Goal: Obtain resource: Download file/media

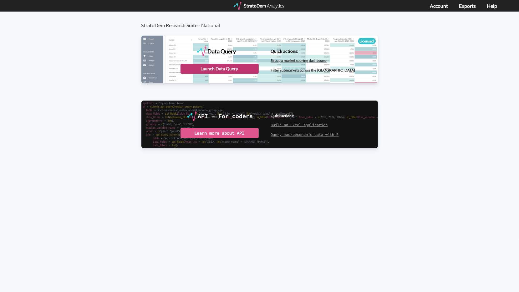
click at [213, 67] on div "Launch Data Query" at bounding box center [219, 69] width 78 height 10
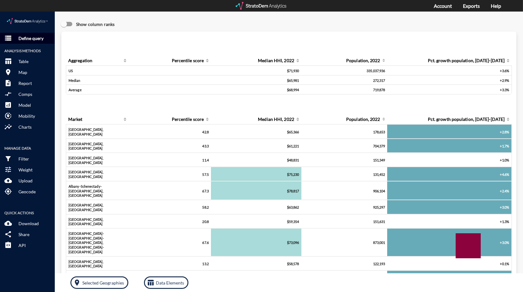
click p "Define query"
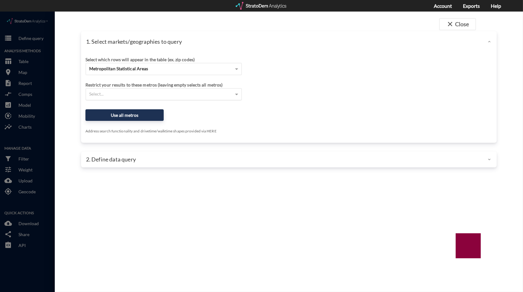
click div "Select..."
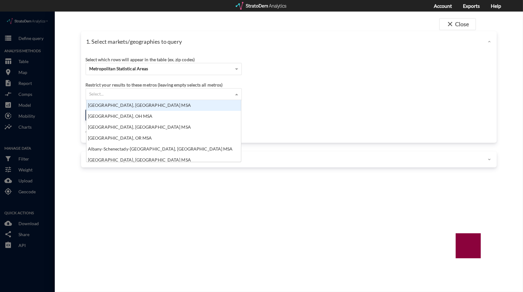
scroll to position [57, 151]
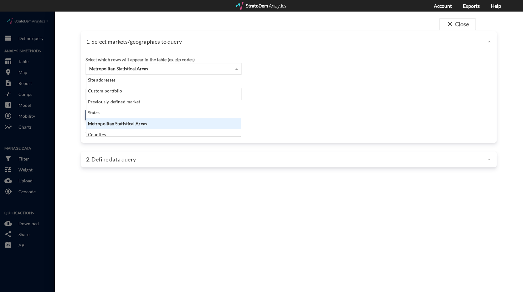
click span "Metropolitan Statistical Areas"
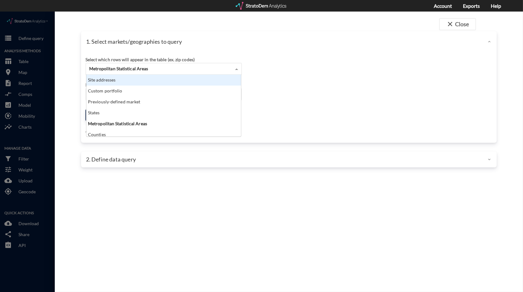
click div "Site addresses"
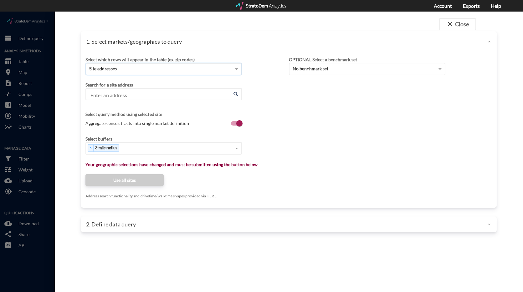
click input "Enter an address"
paste input "9821 N Lake Creek Pkwy, Austin, TX 78717"
click li "9821 N Lake Creek Pkwy, Austin, Texas"
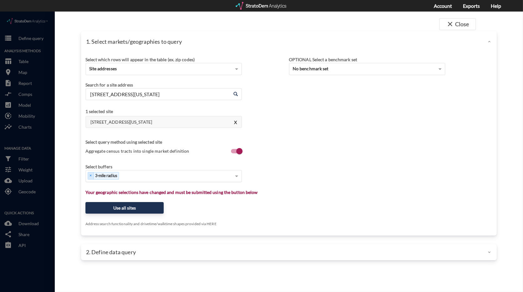
type input "9821 N Lake Creek Pkwy, Austin, Texas"
type input "1"
type input "3"
type input "5"
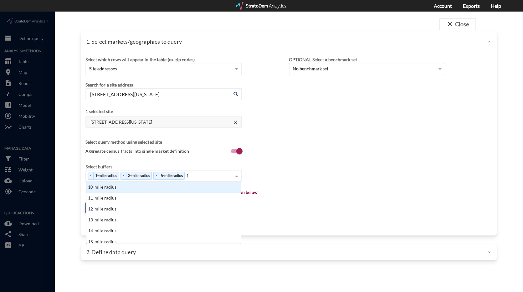
type input "10"
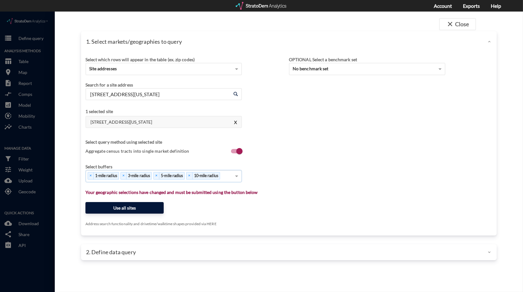
click button "Use all sites"
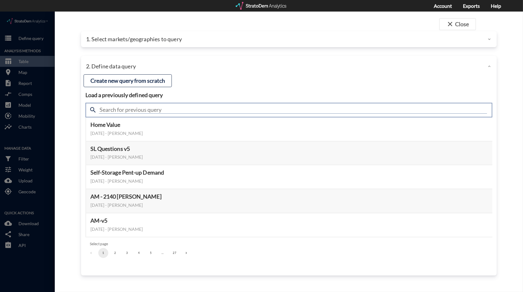
click input "text"
type input "meta"
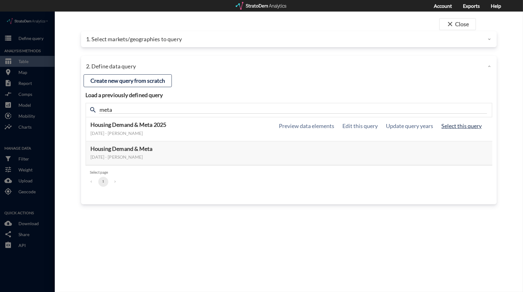
click button "Select this query"
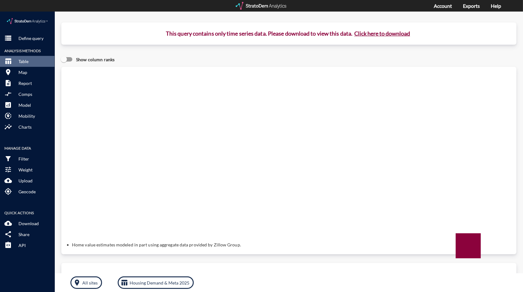
click button "Click here to download"
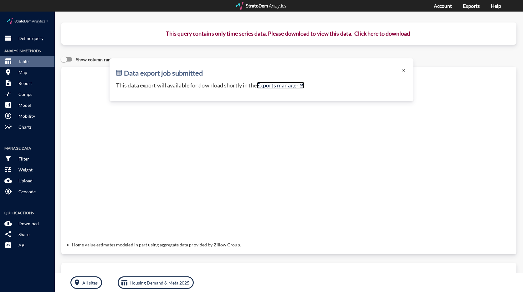
click link "Exports manager"
click p "Define query"
click button "X"
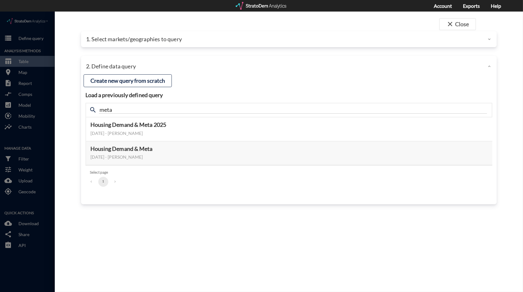
click div "close Close 1. Select markets/geographies to query Select which rows will appea…"
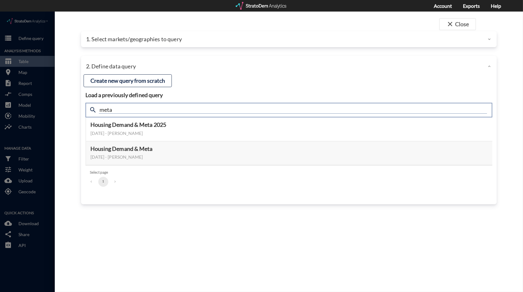
drag, startPoint x: 109, startPoint y: 99, endPoint x: 88, endPoint y: 98, distance: 20.7
click div "search meta"
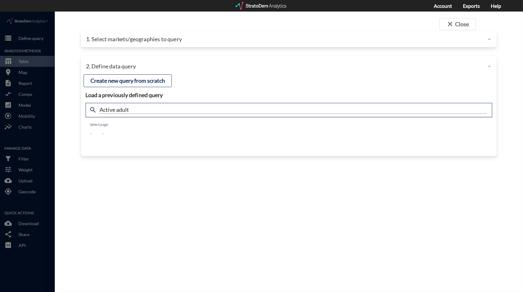
type input "Active adult"
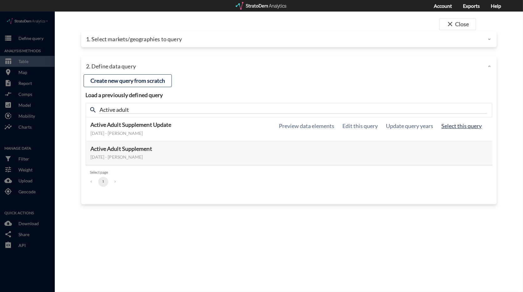
click button "Select this query"
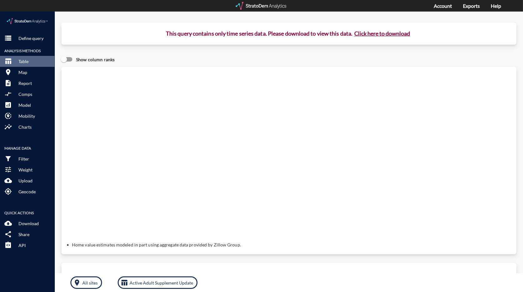
click button "Click here to download"
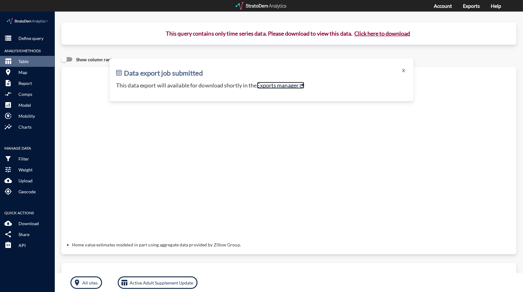
click link "Exports manager"
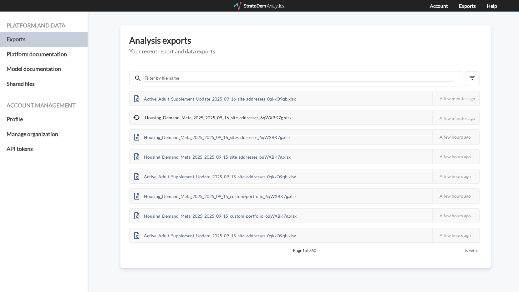
click at [245, 271] on div "Platform and data Exports Platform documentation Model documentation Shared fil…" at bounding box center [259, 152] width 519 height 281
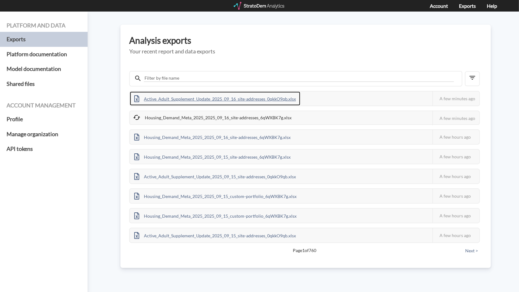
click at [217, 99] on div "Active_Adult_Supplement_Update_2025_09_16_site-addresses_0qkkO9qb.xlsx" at bounding box center [215, 99] width 170 height 14
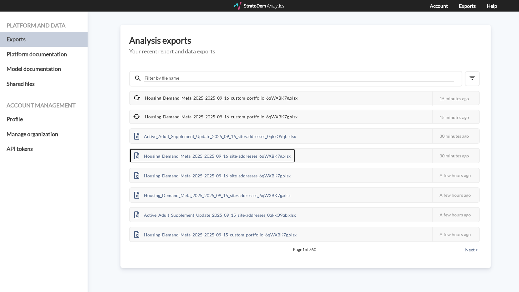
click at [270, 155] on div "Housing_Demand_Meta_2025_2025_09_16_site-addresses_6qWXBK7g.xlsx" at bounding box center [212, 156] width 165 height 14
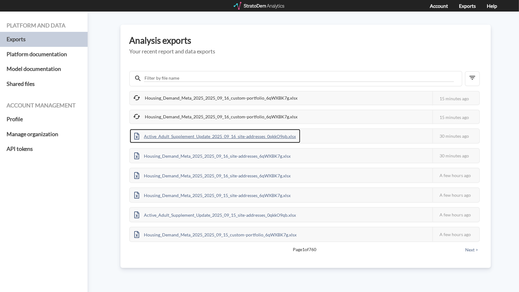
click at [219, 132] on div "Active_Adult_Supplement_Update_2025_09_16_site-addresses_0qkkO9qb.xlsx" at bounding box center [215, 136] width 170 height 14
